Goal: Find contact information: Find contact information

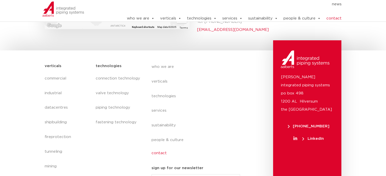
scroll to position [275, 0]
click at [154, 148] on link "contact" at bounding box center [198, 154] width 93 height 12
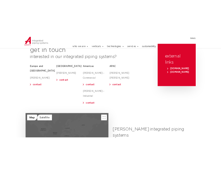
scroll to position [71, 0]
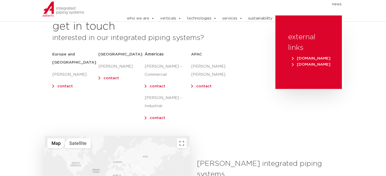
click at [159, 85] on link "contact" at bounding box center [157, 87] width 15 height 4
click at [156, 87] on link "contact" at bounding box center [157, 87] width 15 height 4
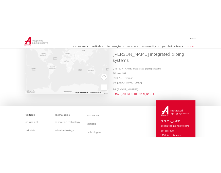
scroll to position [296, 0]
